Goal: Contribute content

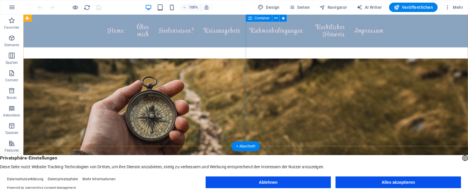
scroll to position [97, 0]
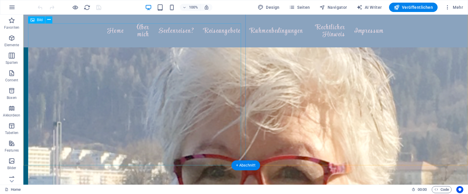
scroll to position [790, 0]
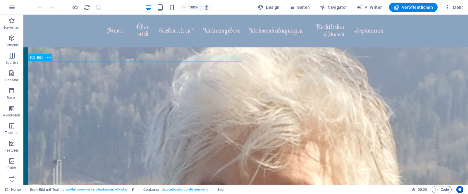
scroll to position [745, 0]
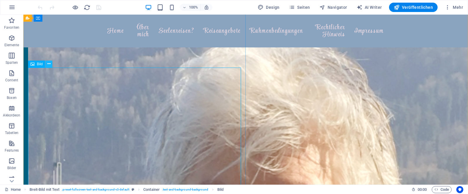
click at [49, 66] on icon at bounding box center [48, 64] width 3 height 6
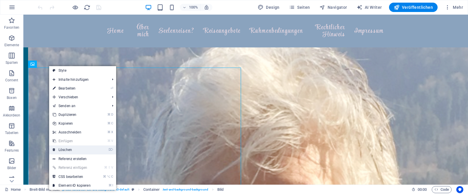
click at [68, 148] on link "⌦ Löschen" at bounding box center [71, 149] width 45 height 9
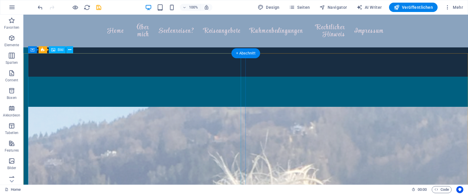
scroll to position [587, 0]
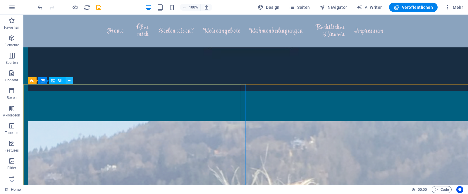
click at [71, 80] on icon at bounding box center [69, 81] width 3 height 6
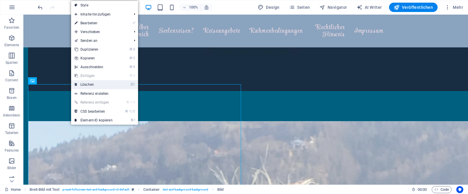
click at [90, 83] on link "⌦ Löschen" at bounding box center [93, 84] width 45 height 9
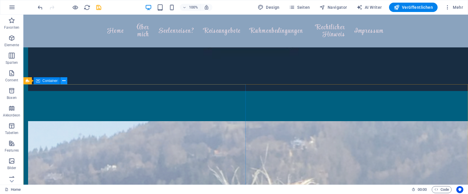
click at [62, 82] on icon at bounding box center [63, 81] width 3 height 6
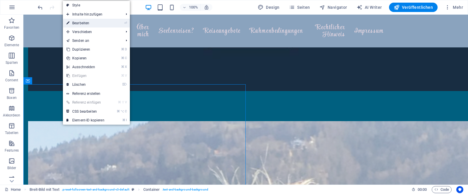
click at [75, 25] on link "⏎ Bearbeiten" at bounding box center [85, 23] width 45 height 9
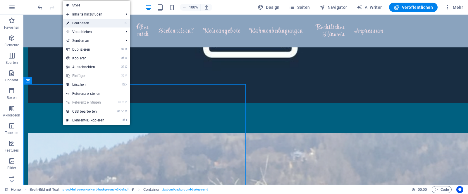
select select "px"
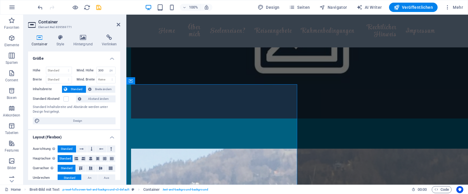
scroll to position [610, 0]
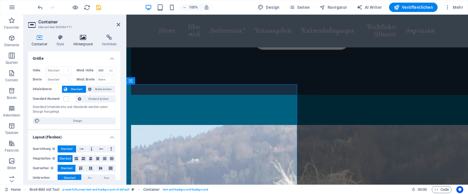
click at [80, 40] on h4 "Hintergrund" at bounding box center [84, 41] width 29 height 12
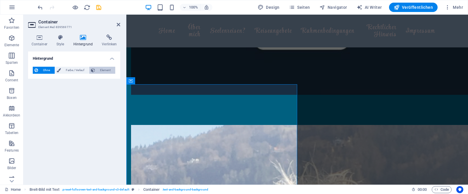
click at [98, 70] on span "Element" at bounding box center [105, 70] width 17 height 7
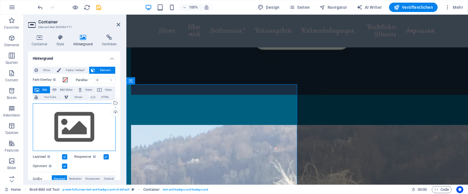
click at [64, 126] on div "Ziehe Dateien zum Hochladen hierher oder klicke hier, um aus Dateien oder koste…" at bounding box center [74, 127] width 83 height 48
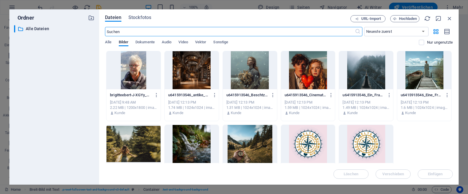
scroll to position [626, 0]
click at [137, 142] on div at bounding box center [134, 144] width 54 height 38
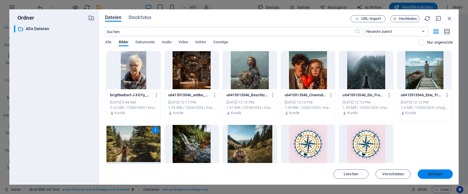
click at [426, 173] on span "Einfügen" at bounding box center [435, 174] width 30 height 4
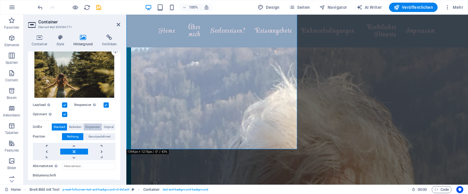
scroll to position [64, 0]
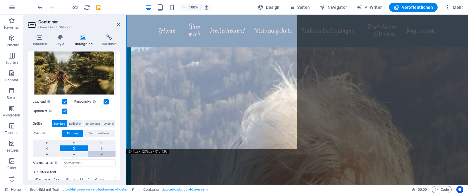
click at [100, 154] on link at bounding box center [102, 154] width 28 height 6
click at [76, 153] on link at bounding box center [74, 154] width 28 height 6
click at [75, 142] on link at bounding box center [74, 143] width 28 height 6
click at [74, 147] on link at bounding box center [74, 148] width 28 height 6
click at [50, 141] on link at bounding box center [47, 143] width 28 height 6
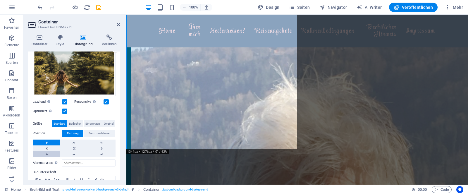
click at [50, 153] on link at bounding box center [47, 154] width 28 height 6
click at [104, 148] on link at bounding box center [102, 148] width 28 height 6
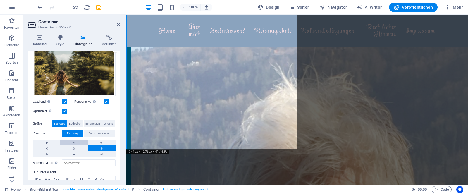
click at [74, 143] on link at bounding box center [74, 143] width 28 height 6
click at [101, 154] on link at bounding box center [102, 154] width 28 height 6
click at [100, 141] on link at bounding box center [102, 143] width 28 height 6
click at [77, 147] on link at bounding box center [74, 148] width 28 height 6
click at [44, 147] on link at bounding box center [47, 148] width 28 height 6
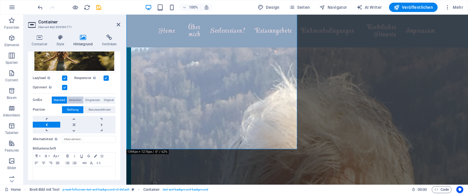
scroll to position [96, 0]
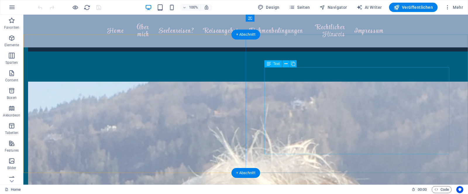
scroll to position [625, 0]
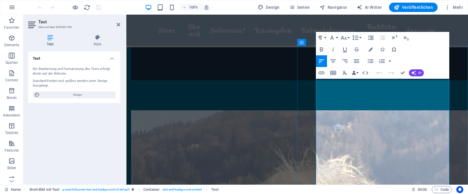
scroll to position [649, 0]
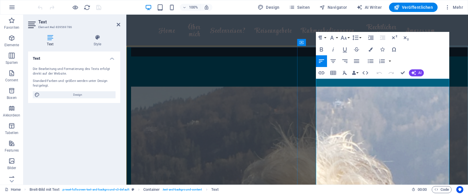
click at [348, 37] on button "Font Size" at bounding box center [345, 38] width 11 height 12
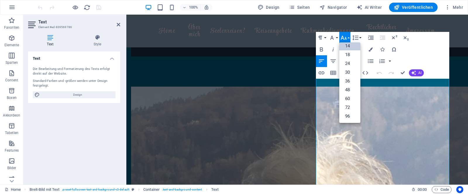
scroll to position [47, 0]
click at [350, 55] on link "18" at bounding box center [350, 54] width 21 height 9
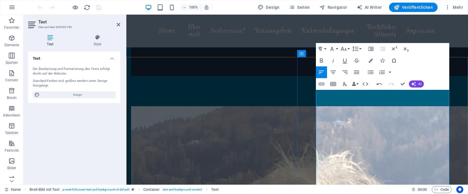
scroll to position [625, 0]
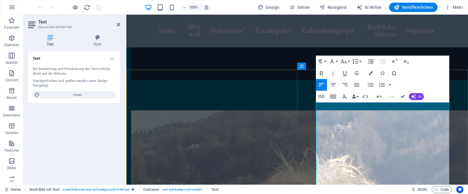
drag, startPoint x: 364, startPoint y: 115, endPoint x: 366, endPoint y: 115, distance: 2.9
click at [349, 62] on button "Font Size" at bounding box center [345, 62] width 11 height 12
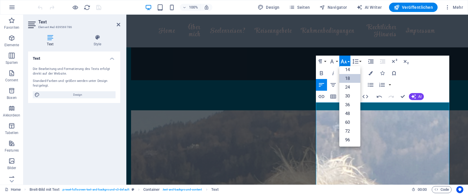
scroll to position [47, 0]
click at [350, 78] on link "18" at bounding box center [350, 78] width 21 height 9
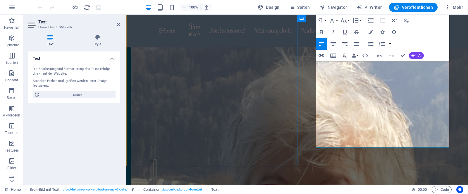
scroll to position [731, 0]
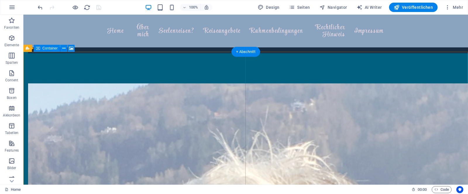
scroll to position [627, 0]
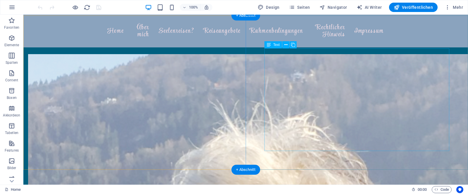
scroll to position [655, 0]
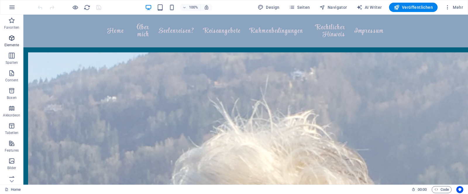
click at [10, 40] on icon "button" at bounding box center [11, 38] width 7 height 7
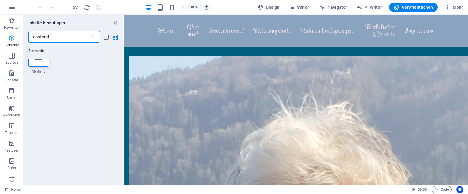
scroll to position [0, 0]
type input "abstand"
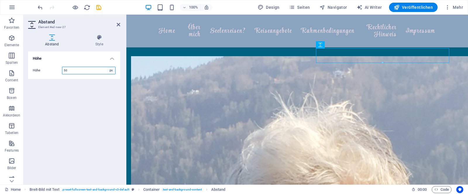
click at [112, 71] on select "px rem vh vw" at bounding box center [111, 70] width 8 height 7
select select "rem"
type input "6"
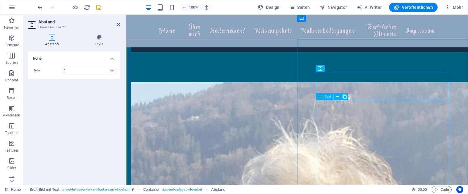
scroll to position [652, 0]
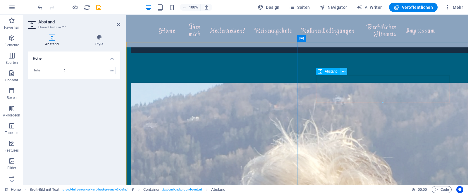
click at [342, 73] on icon at bounding box center [343, 71] width 3 height 6
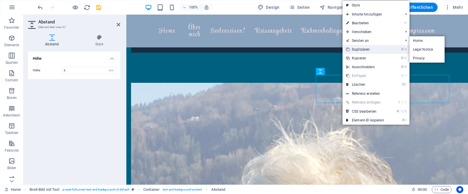
click at [366, 48] on link "⌘ D Duplizieren" at bounding box center [365, 49] width 45 height 9
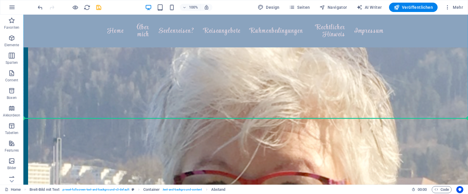
scroll to position [772, 0]
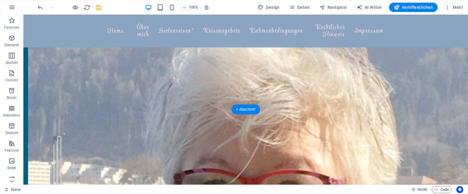
drag, startPoint x: 298, startPoint y: 72, endPoint x: 283, endPoint y: 66, distance: 16.1
